Goal: Information Seeking & Learning: Check status

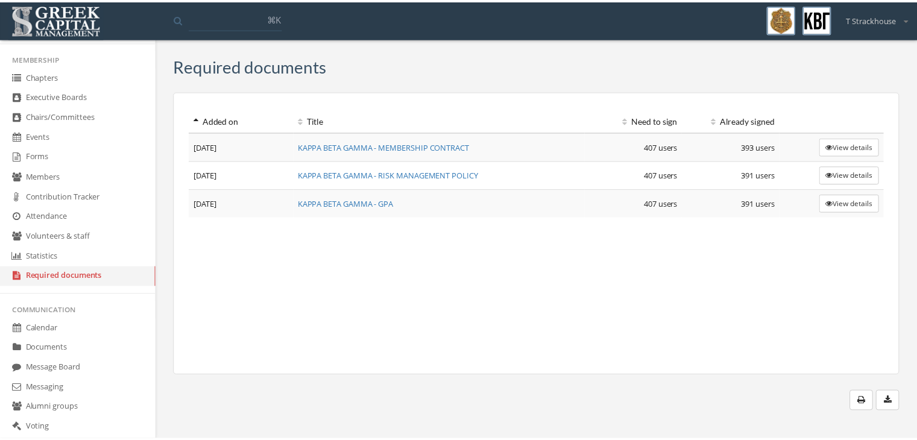
scroll to position [223, 0]
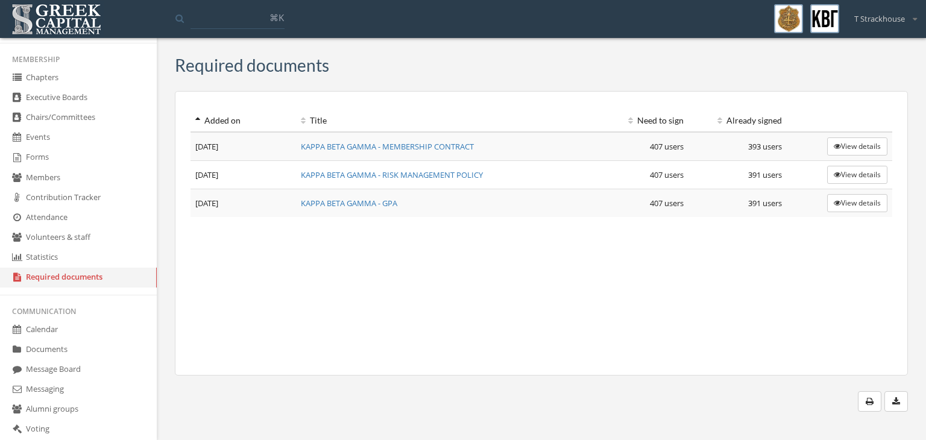
click at [66, 157] on link "Forms" at bounding box center [78, 158] width 157 height 20
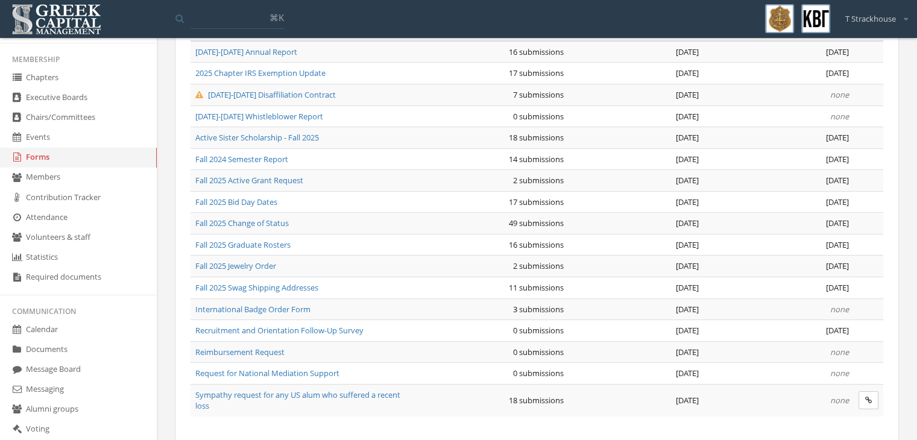
scroll to position [135, 0]
click at [269, 261] on span "Fall 2025 Jewelry Order" at bounding box center [235, 264] width 81 height 11
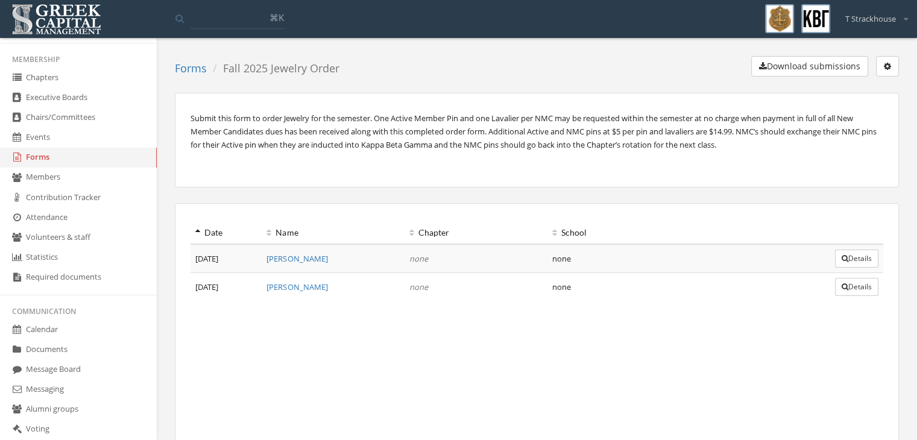
click at [268, 147] on p "Submit this form to order Jewelry for the semester. One Active Member Pin and o…" at bounding box center [537, 132] width 693 height 40
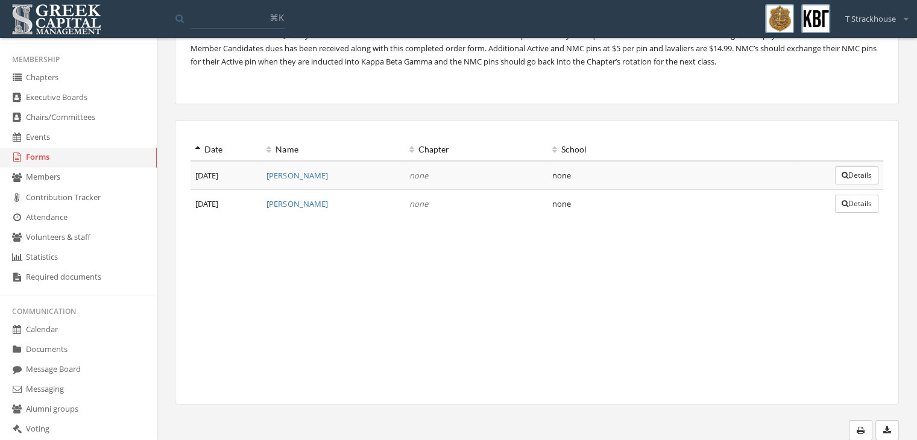
click at [855, 166] on button "Details" at bounding box center [856, 175] width 43 height 18
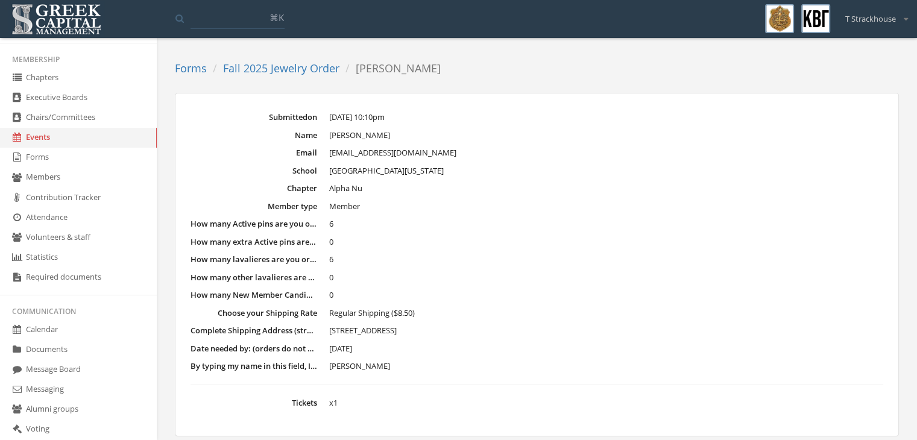
scroll to position [32, 0]
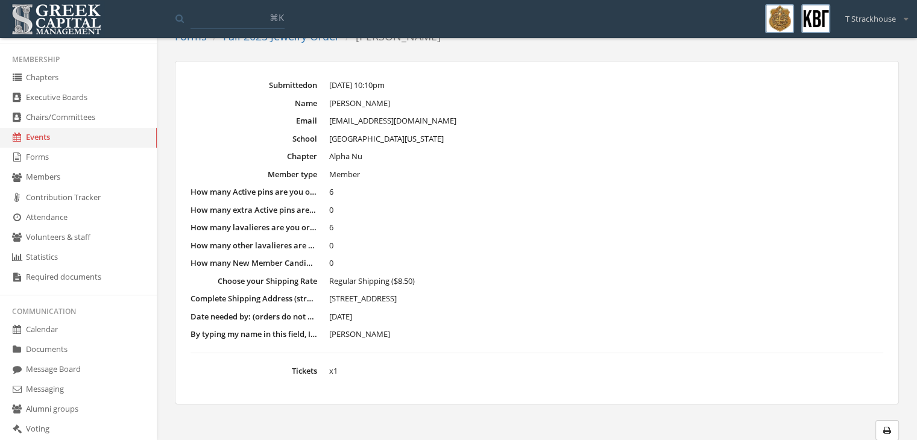
click at [616, 278] on dd "Regular Shipping ($8.50)" at bounding box center [606, 282] width 554 height 12
click at [254, 189] on dt "How many Active pins are you ordering for your new member class ($0.00 each)?" at bounding box center [254, 191] width 127 height 11
drag, startPoint x: 194, startPoint y: 195, endPoint x: 332, endPoint y: 191, distance: 137.6
click at [332, 191] on dl "Submitted on [DATE] 10:10pm Name [PERSON_NAME] Email [EMAIL_ADDRESS][DOMAIN_NAM…" at bounding box center [537, 228] width 693 height 297
click at [332, 211] on span "0" at bounding box center [331, 209] width 4 height 11
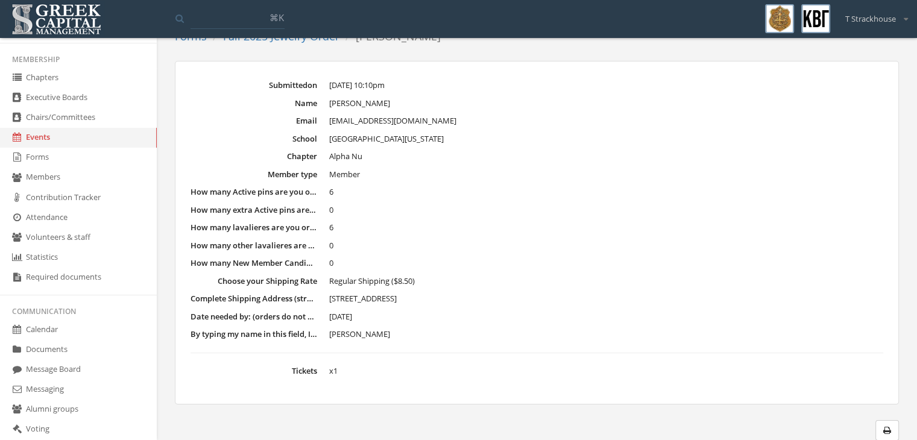
drag, startPoint x: 333, startPoint y: 215, endPoint x: 397, endPoint y: 309, distance: 113.7
click at [397, 309] on dl "Submitted on [DATE] 10:10pm Name [PERSON_NAME] Email [EMAIL_ADDRESS][DOMAIN_NAM…" at bounding box center [537, 228] width 693 height 297
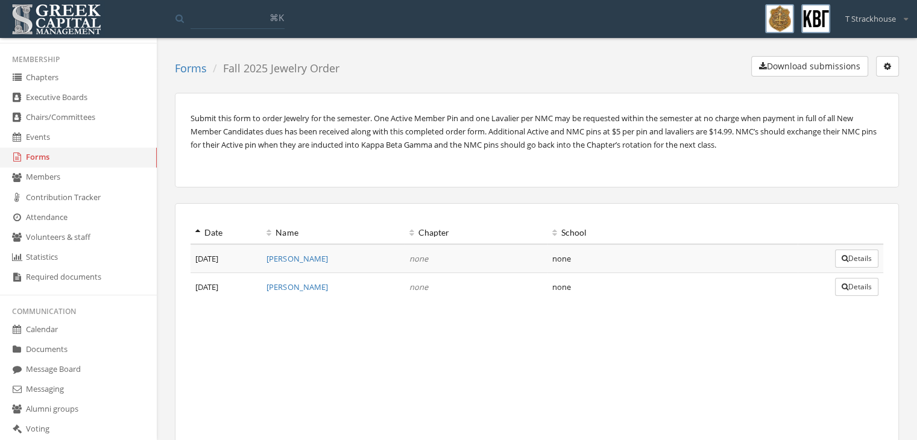
click at [865, 285] on button "Details" at bounding box center [856, 287] width 43 height 18
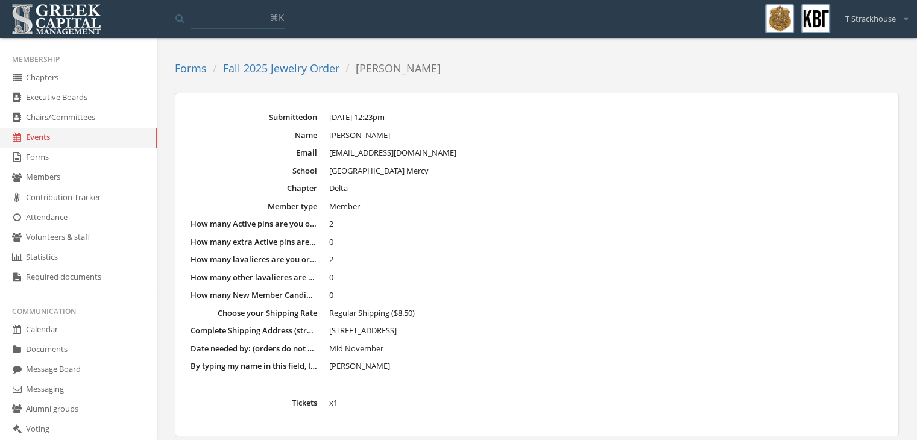
click at [248, 72] on link "Fall 2025 Jewelry Order" at bounding box center [281, 68] width 116 height 14
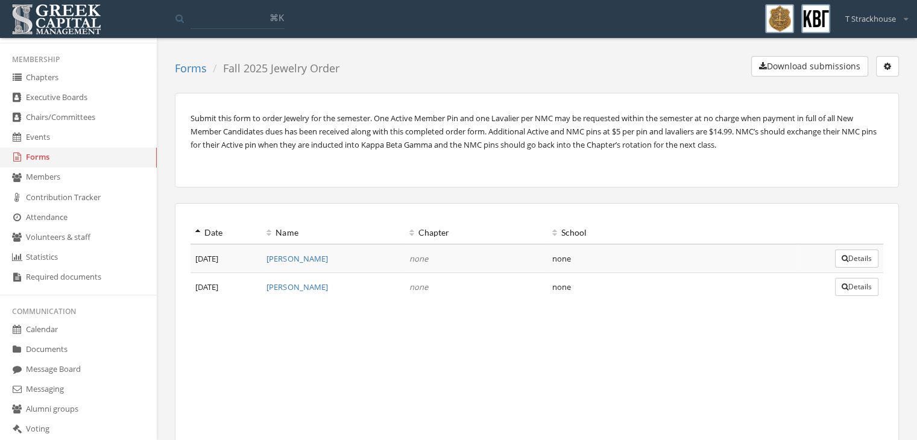
click at [845, 256] on button "Details" at bounding box center [856, 259] width 43 height 18
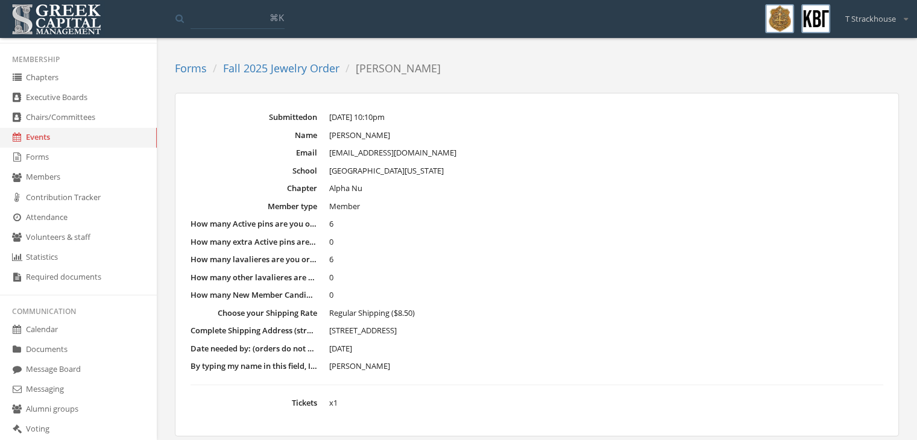
click at [350, 215] on dl "Submitted on [DATE] 10:10pm Name [PERSON_NAME] Email [EMAIL_ADDRESS][DOMAIN_NAM…" at bounding box center [537, 260] width 693 height 297
click at [275, 62] on link "Fall 2025 Jewelry Order" at bounding box center [281, 68] width 116 height 14
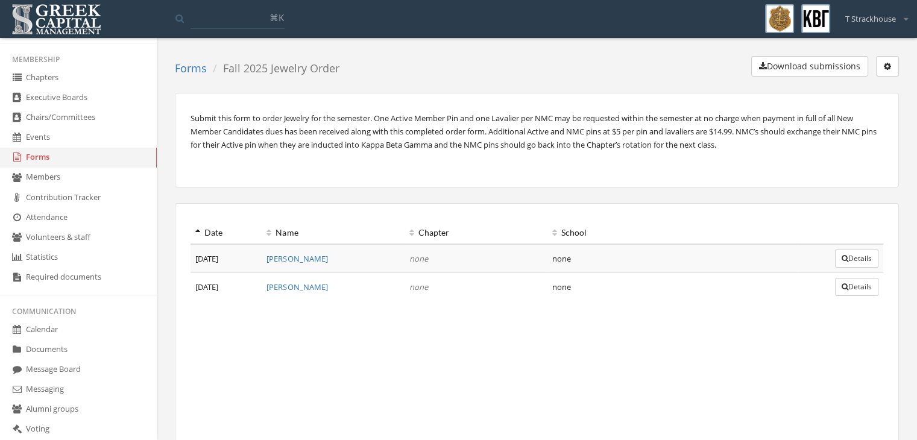
click at [306, 256] on link "[PERSON_NAME]" at bounding box center [297, 258] width 61 height 11
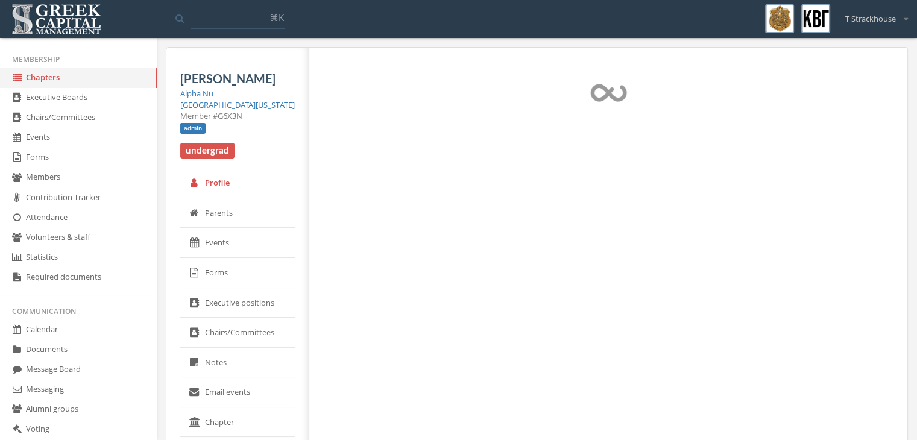
select select "******"
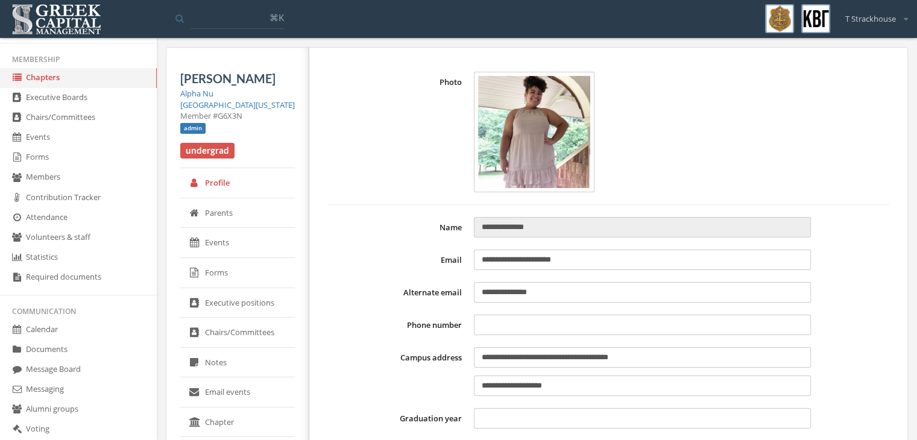
type input "**********"
type input "****"
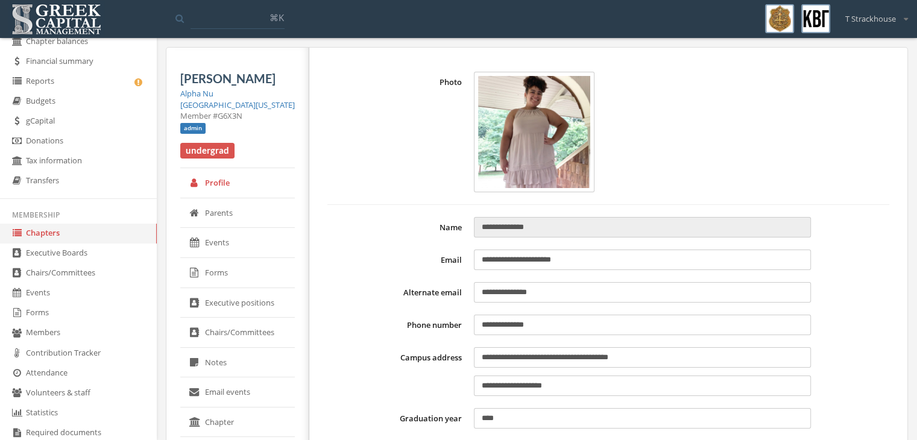
scroll to position [60, 0]
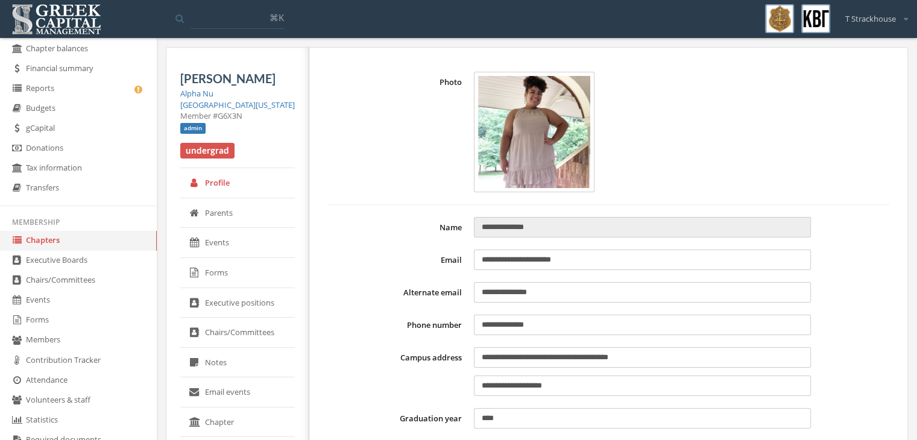
click at [39, 242] on link "Chapters" at bounding box center [78, 241] width 157 height 20
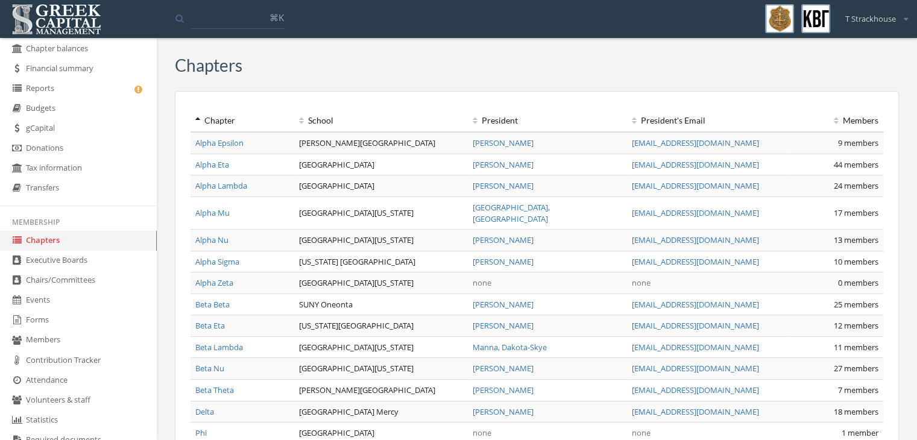
scroll to position [19, 0]
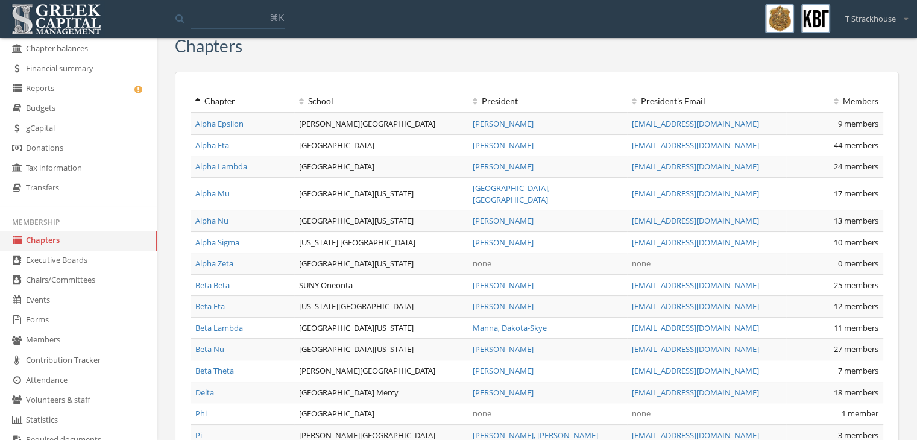
click at [220, 215] on link "Alpha Nu" at bounding box center [211, 220] width 33 height 11
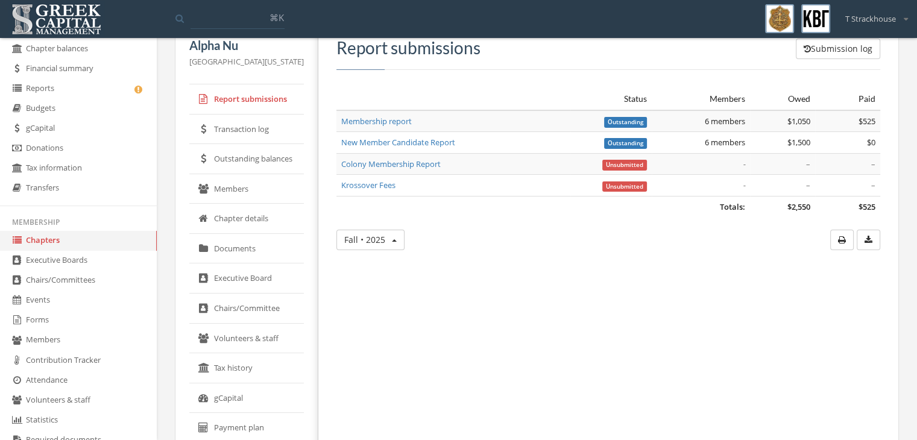
scroll to position [47, 0]
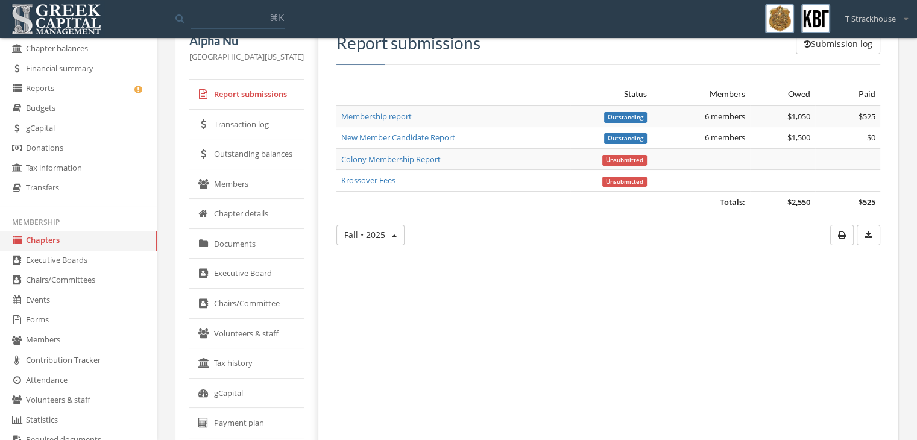
click at [267, 147] on link "Outstanding balances" at bounding box center [246, 154] width 115 height 30
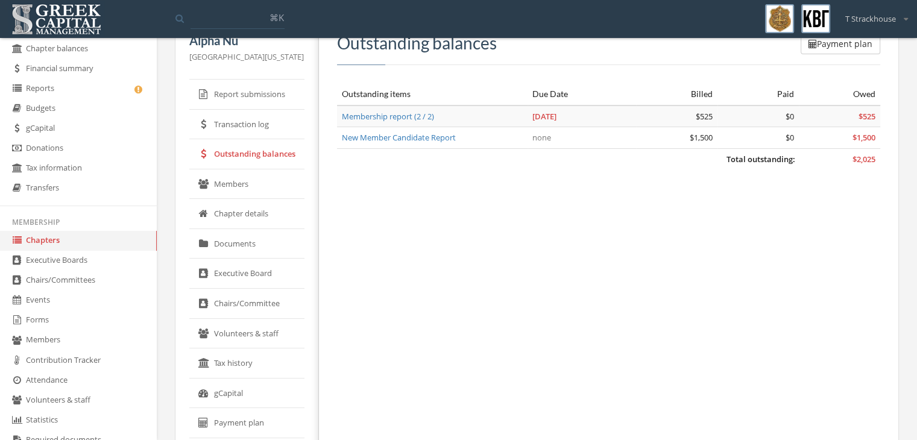
click at [275, 136] on link "Transaction log" at bounding box center [246, 125] width 115 height 30
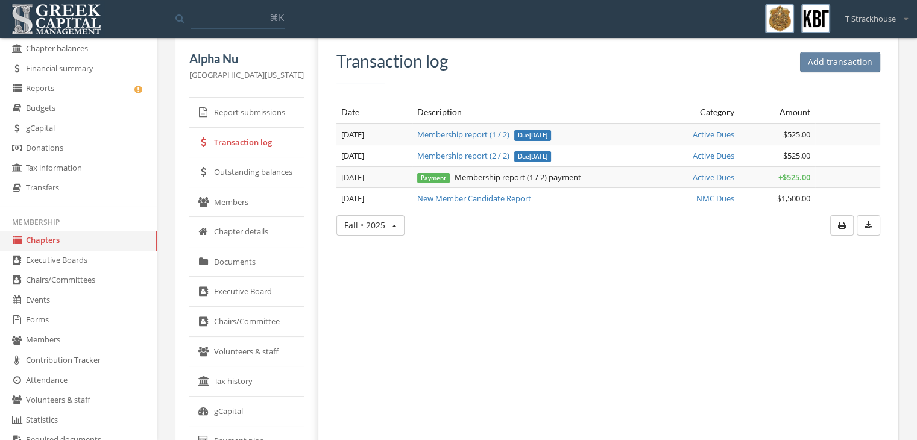
scroll to position [28, 0]
click at [31, 238] on link "Chapters" at bounding box center [78, 241] width 157 height 20
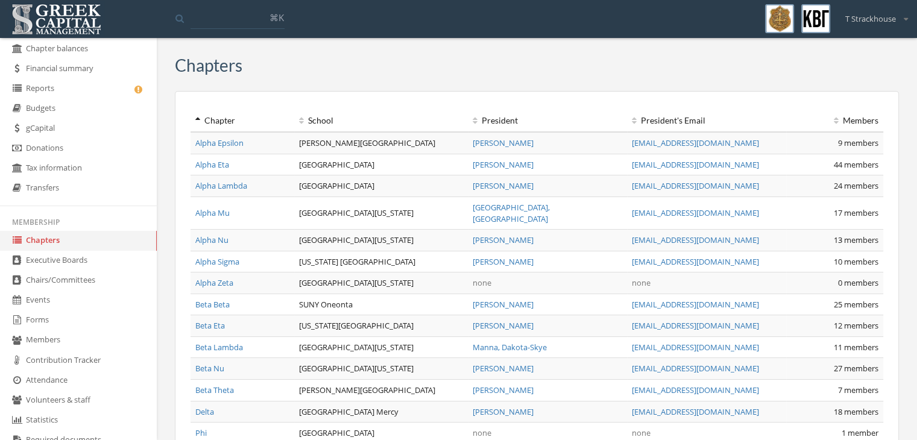
scroll to position [167, 0]
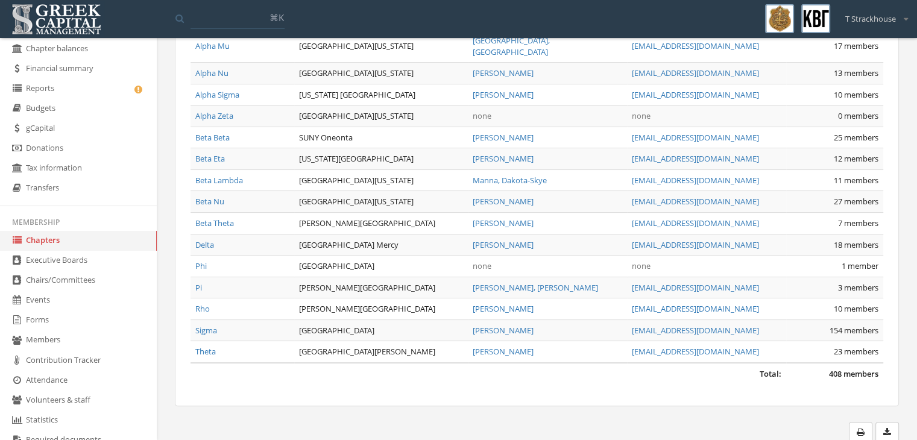
click at [46, 264] on link "Executive Boards" at bounding box center [78, 261] width 157 height 20
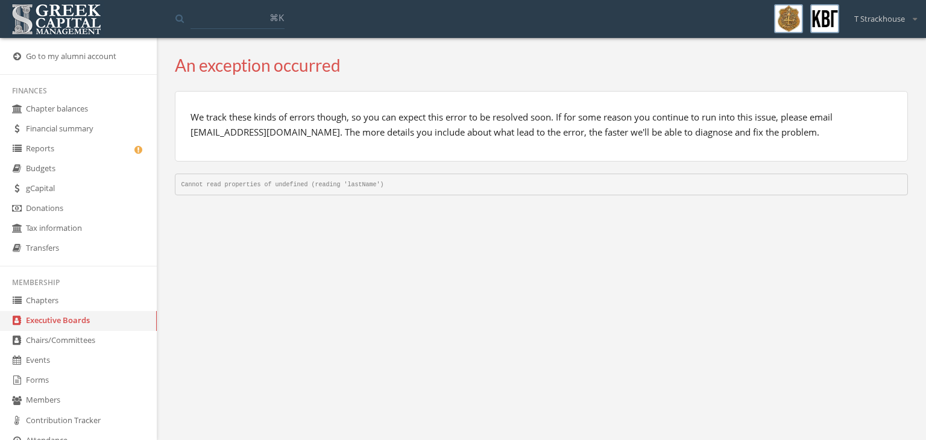
click at [99, 350] on link "Chairs/Committees" at bounding box center [78, 341] width 157 height 20
click at [68, 306] on link "Chapters" at bounding box center [78, 301] width 157 height 20
click at [68, 309] on link "Chapters" at bounding box center [78, 301] width 157 height 20
click at [30, 300] on link "Chapters" at bounding box center [78, 301] width 157 height 20
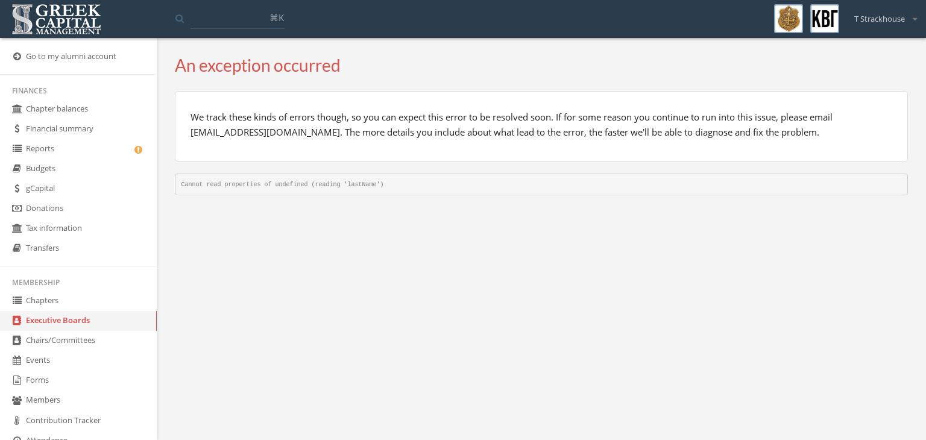
click at [43, 344] on link "Chairs/Committees" at bounding box center [78, 341] width 157 height 20
click at [48, 309] on link "Chapters" at bounding box center [78, 301] width 157 height 20
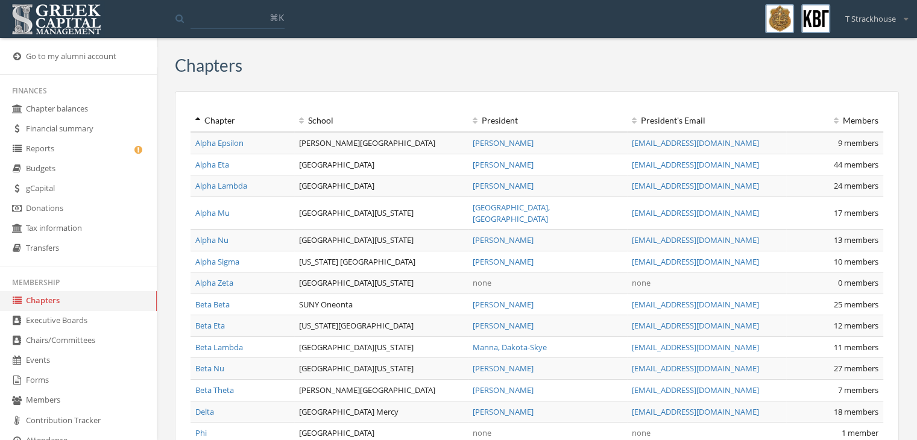
click at [75, 103] on link "Chapter balances" at bounding box center [78, 110] width 157 height 20
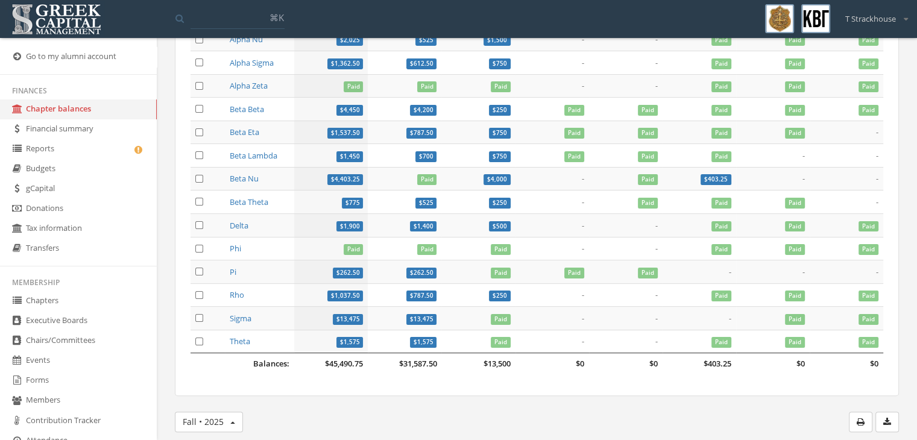
scroll to position [215, 0]
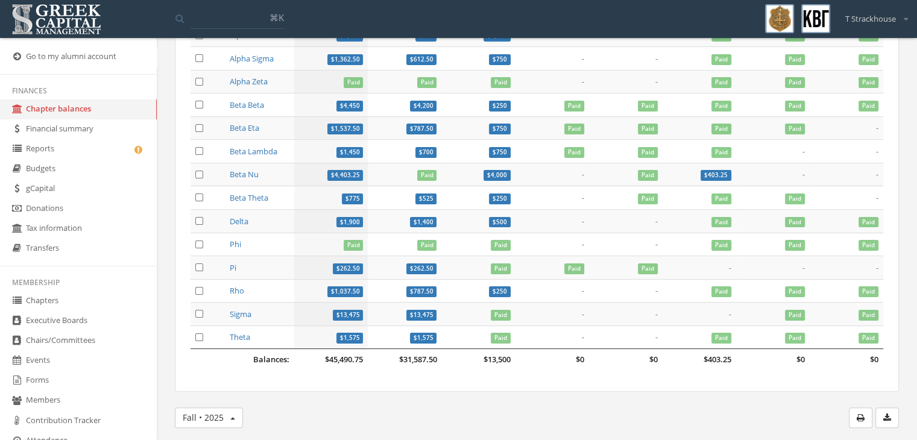
click at [721, 338] on span "Paid" at bounding box center [722, 338] width 20 height 11
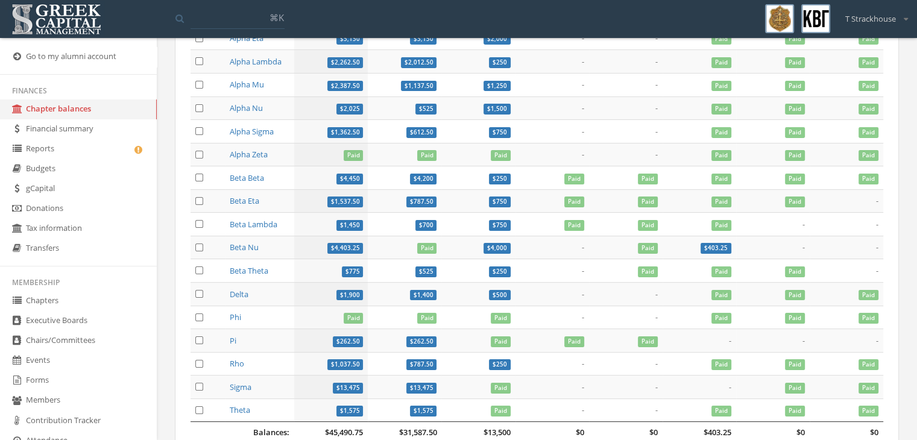
scroll to position [215, 0]
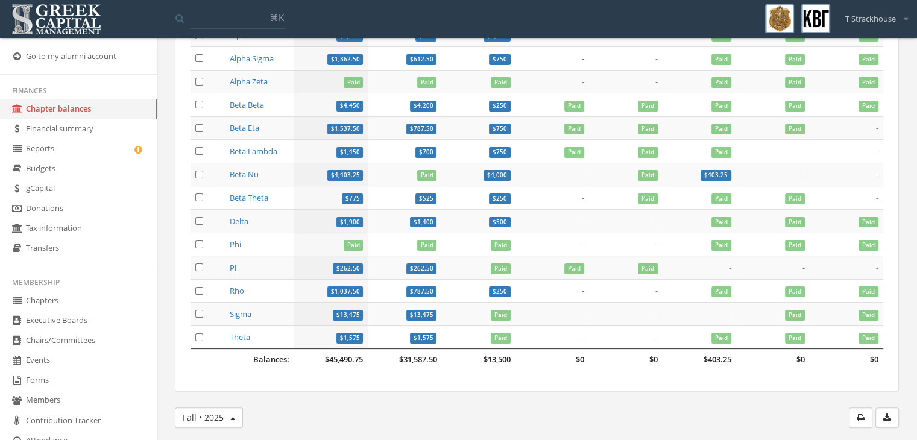
click at [70, 302] on link "Chapters" at bounding box center [78, 301] width 157 height 20
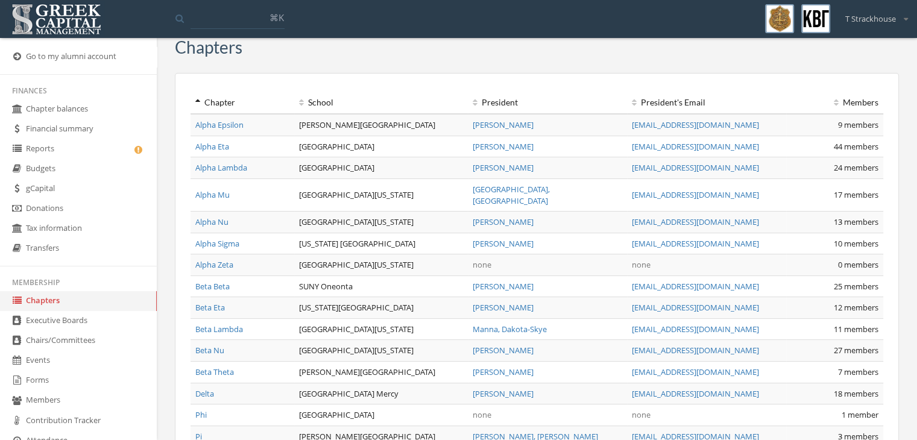
scroll to position [19, 0]
click at [242, 211] on td "Alpha Nu" at bounding box center [243, 222] width 104 height 22
click at [224, 216] on link "Alpha Nu" at bounding box center [211, 221] width 33 height 11
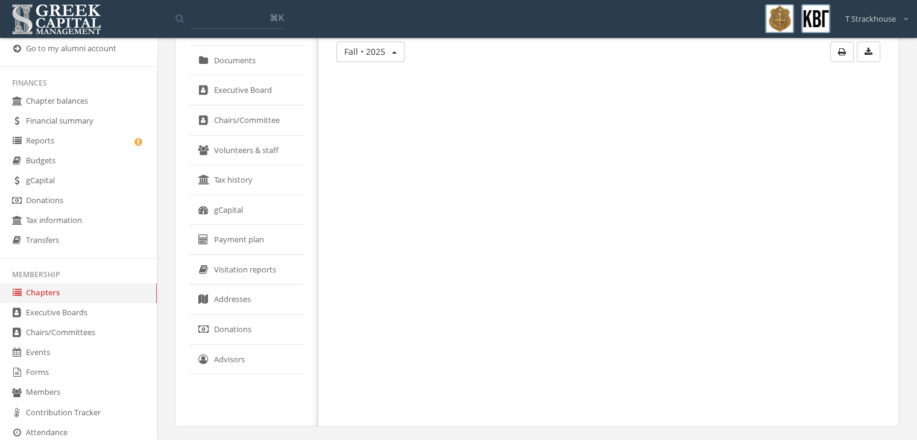
scroll to position [5, 0]
click at [66, 144] on link "Reports" at bounding box center [78, 144] width 157 height 20
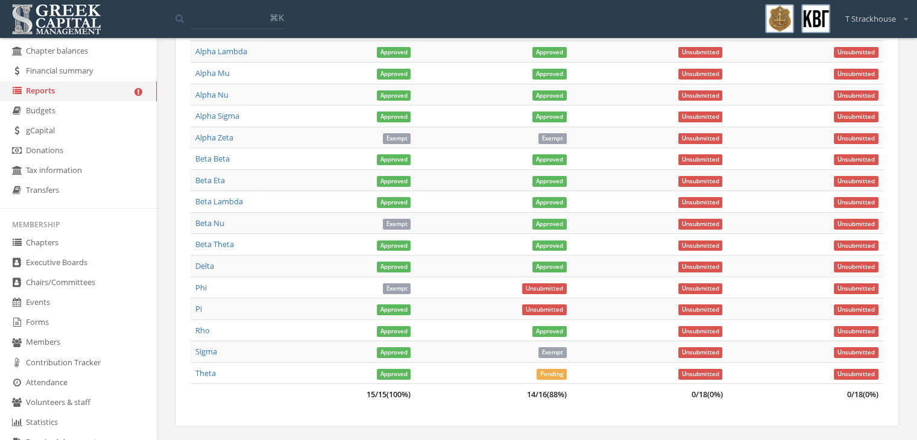
scroll to position [58, 0]
click at [49, 328] on link "Forms" at bounding box center [78, 322] width 157 height 20
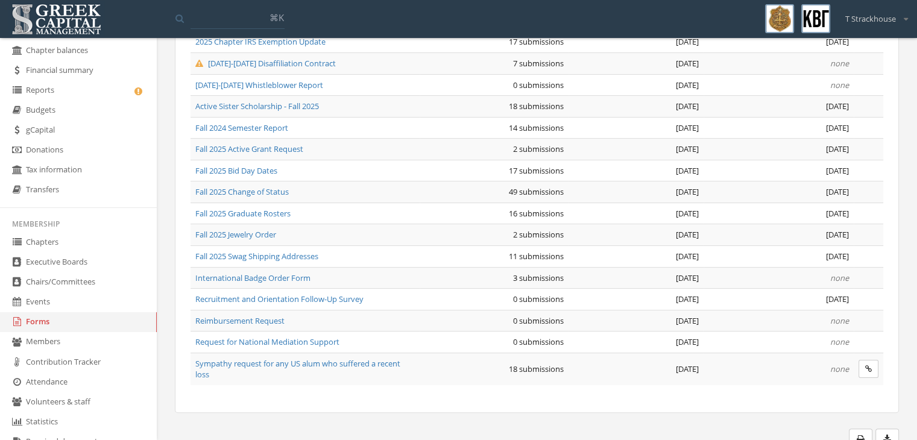
scroll to position [171, 0]
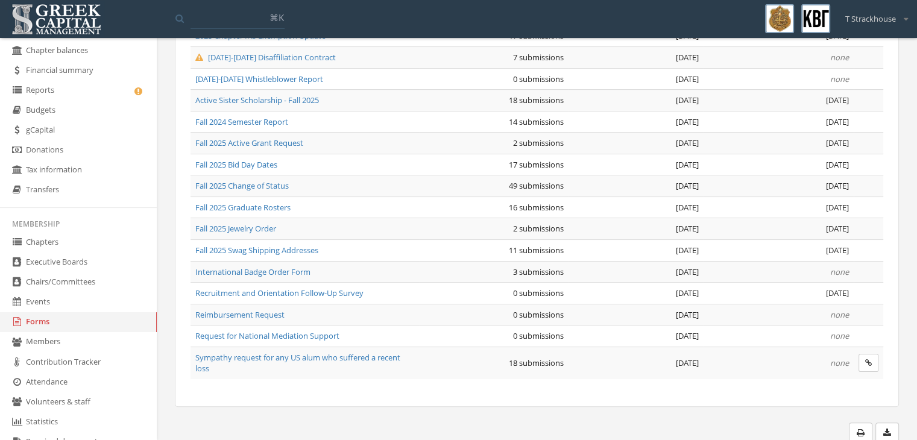
click at [262, 225] on span "Fall 2025 Jewelry Order" at bounding box center [235, 228] width 81 height 11
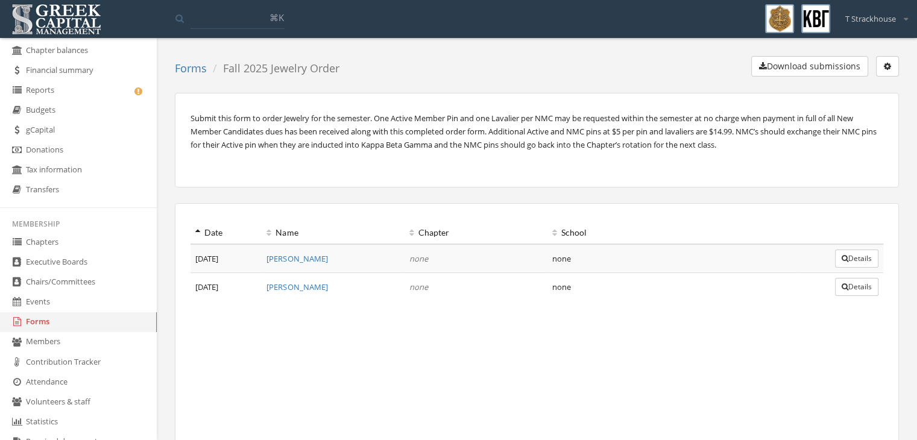
click at [318, 283] on link "[PERSON_NAME]" at bounding box center [297, 287] width 61 height 11
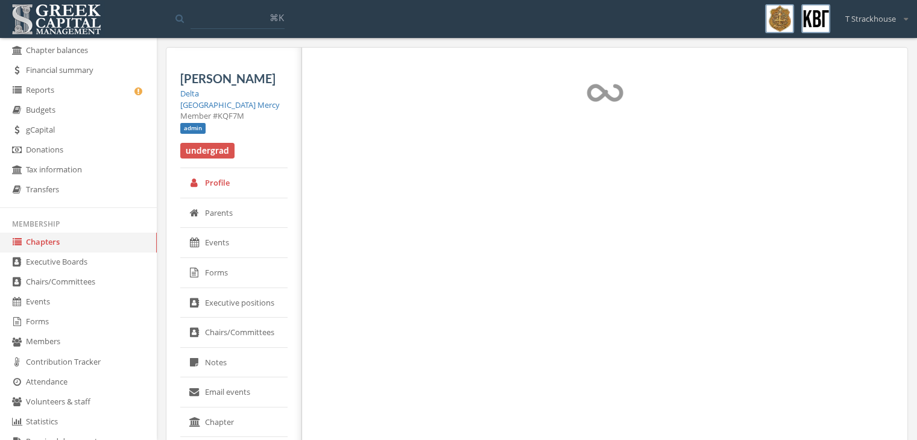
select select "******"
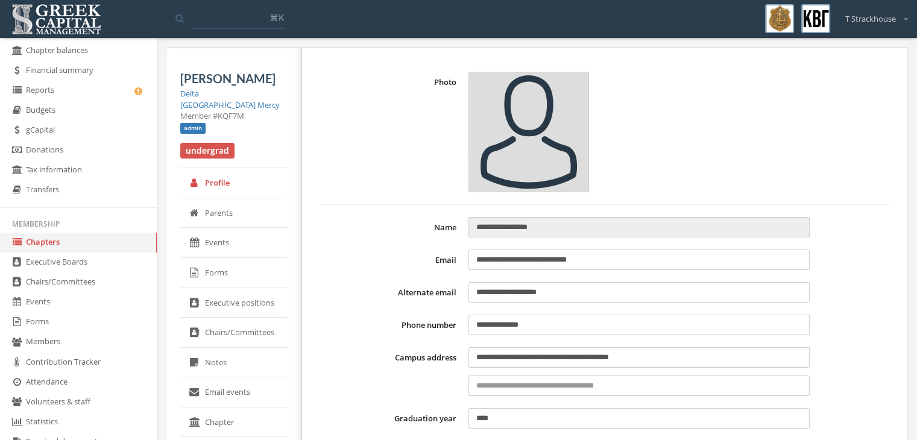
click at [81, 244] on link "Chapters" at bounding box center [78, 243] width 157 height 20
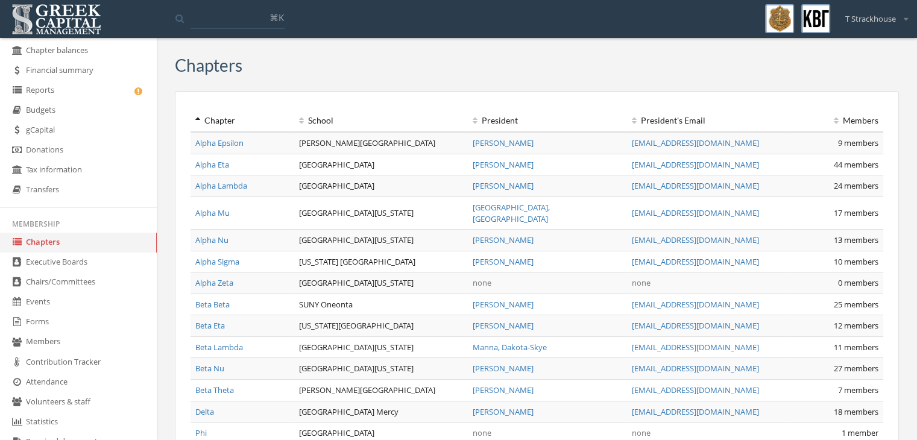
click at [210, 406] on link "Delta" at bounding box center [204, 411] width 19 height 11
